Goal: Obtain resource: Download file/media

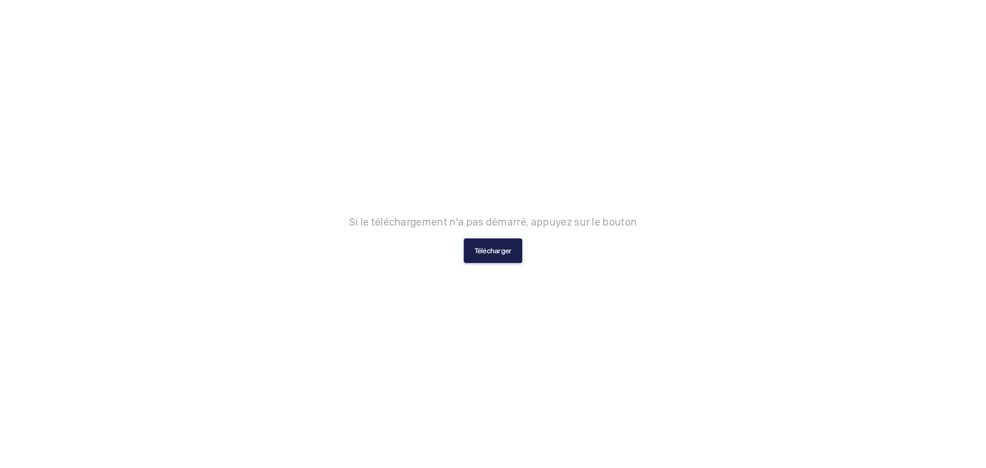
click at [489, 247] on button "Télécharger" at bounding box center [493, 250] width 59 height 25
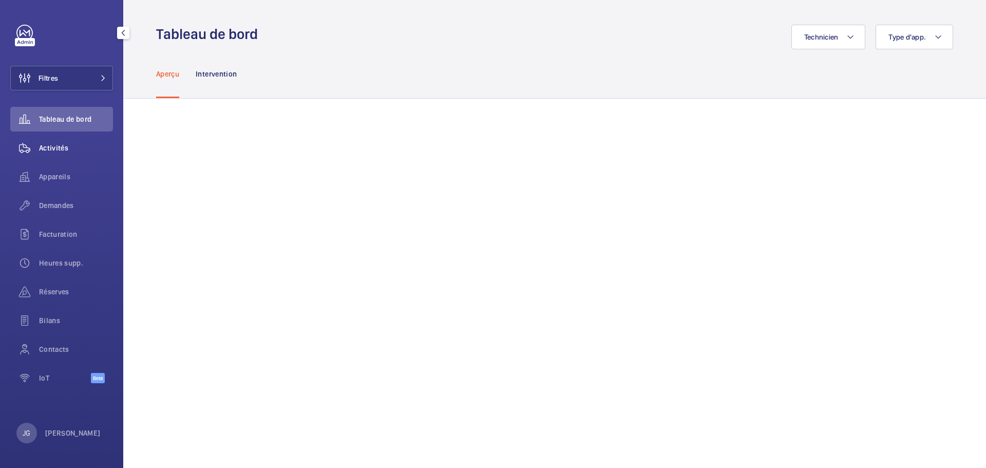
click at [63, 153] on span "Activités" at bounding box center [76, 148] width 74 height 10
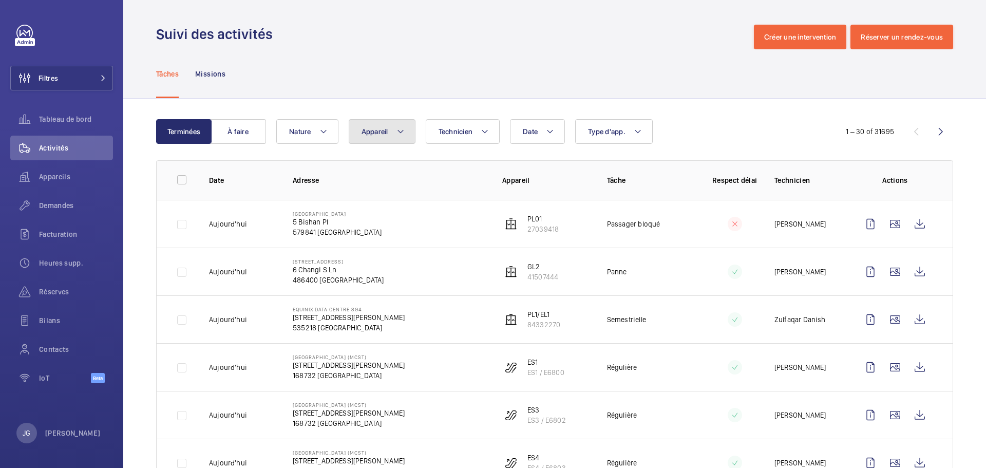
click at [405, 130] on button "Appareil" at bounding box center [382, 131] width 67 height 25
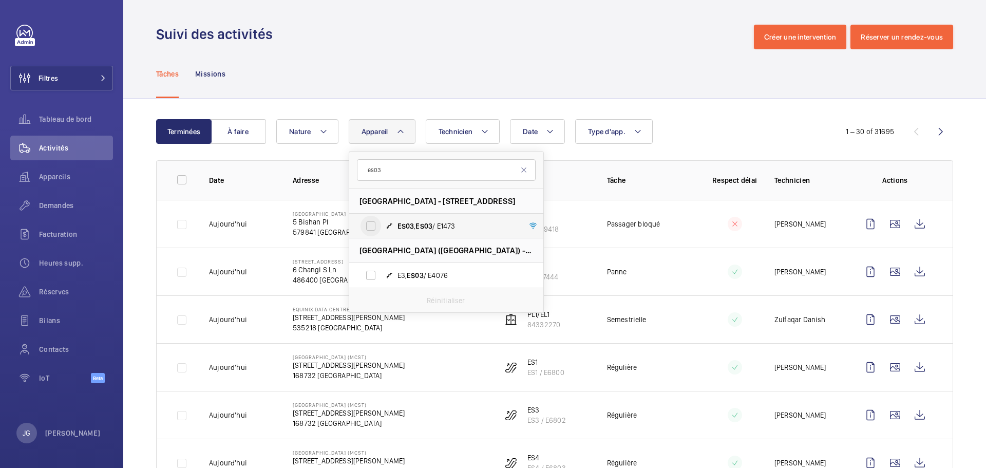
type input "es03"
click at [370, 227] on input "ES03 , ES03 / E1473" at bounding box center [370, 226] width 21 height 21
checkbox input "true"
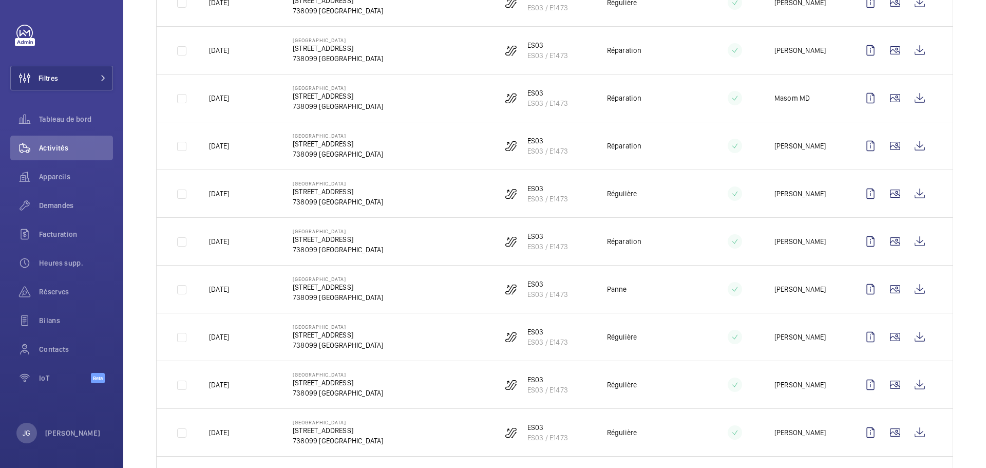
scroll to position [748, 0]
click at [907, 281] on wm-front-icon-button at bounding box center [919, 287] width 25 height 25
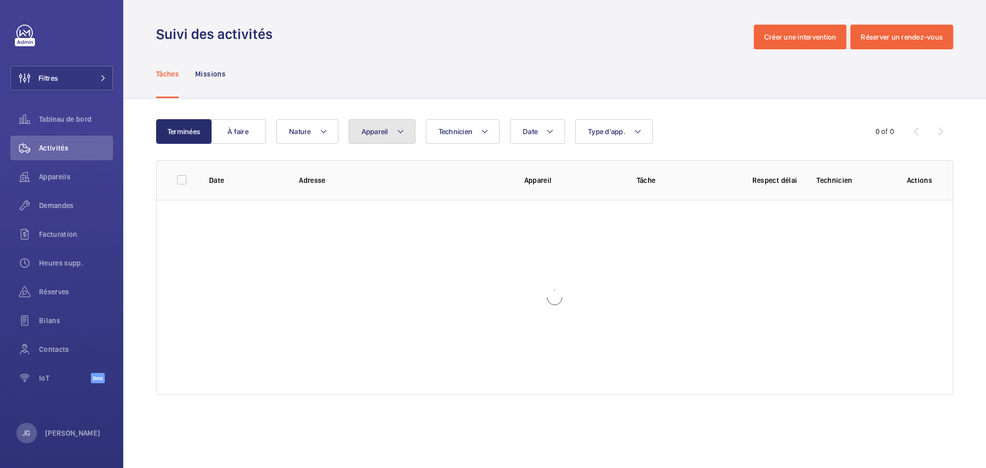
click at [367, 138] on button "Appareil" at bounding box center [382, 131] width 67 height 25
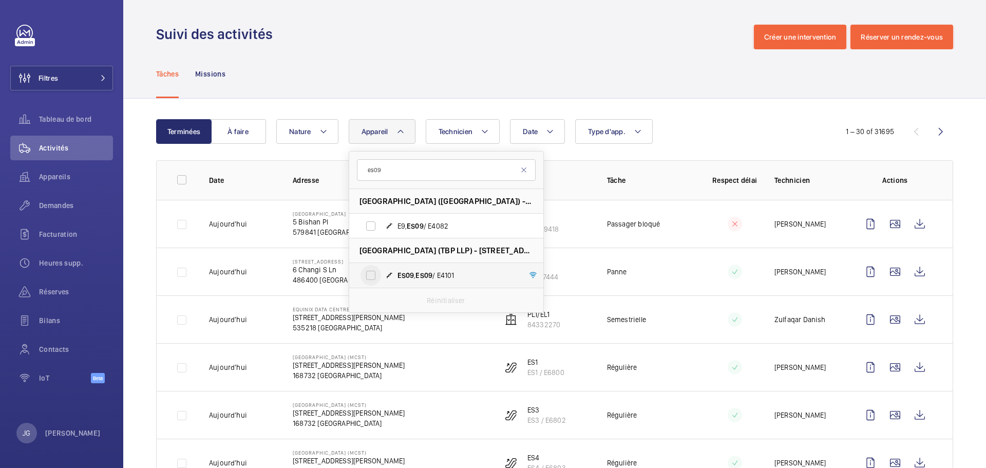
type input "es09"
click at [370, 282] on input "ES09 , ES09 / E4101" at bounding box center [370, 275] width 21 height 21
checkbox input "true"
click at [934, 130] on wm-front-icon-button at bounding box center [940, 131] width 25 height 25
